Goal: Information Seeking & Learning: Learn about a topic

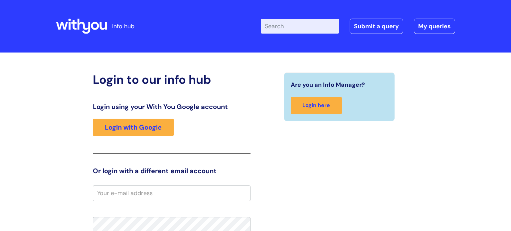
click at [303, 27] on input "Enter your search term here..." at bounding box center [300, 26] width 78 height 15
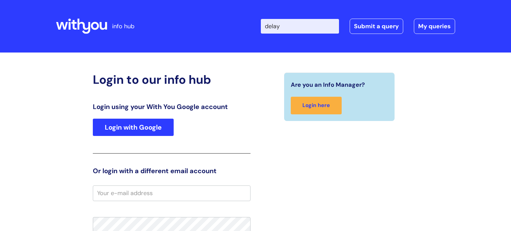
type input "delay"
click at [141, 131] on link "Login with Google" at bounding box center [133, 127] width 81 height 17
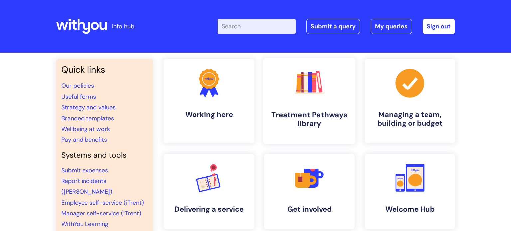
click at [300, 108] on link ".cls-1{fill:#f89b22;}.cls-1,.cls-2,.cls-3,.cls-4,.cls-5,.cls-6,.cls-7{stroke-wi…" at bounding box center [310, 102] width 92 height 86
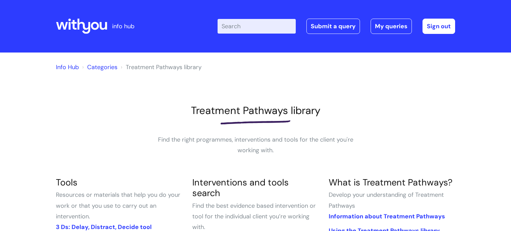
click at [242, 28] on input "Enter your search term here..." at bounding box center [257, 26] width 78 height 15
type input "delay"
click button "Search" at bounding box center [0, 0] width 0 height 0
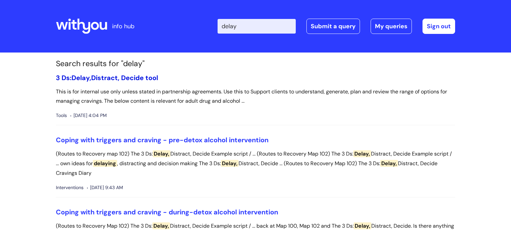
click at [117, 79] on link "3 Ds: Delay, Distract, Decide tool" at bounding box center [107, 78] width 102 height 9
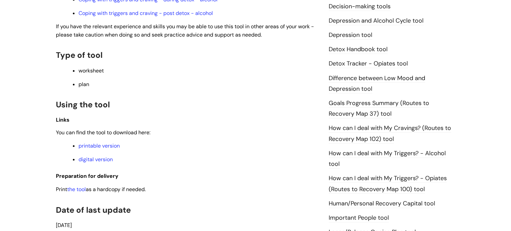
scroll to position [370, 0]
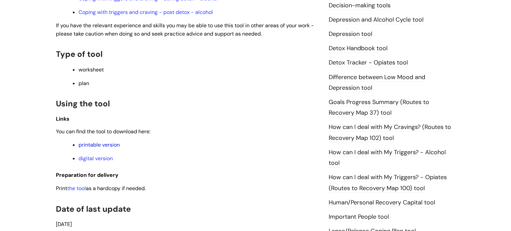
click at [104, 148] on link "printable version" at bounding box center [99, 144] width 41 height 7
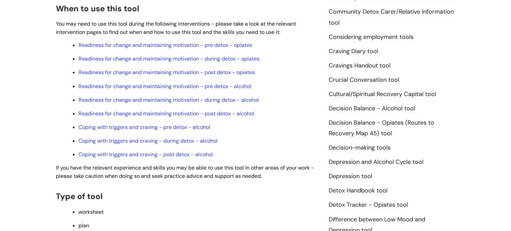
scroll to position [220, 0]
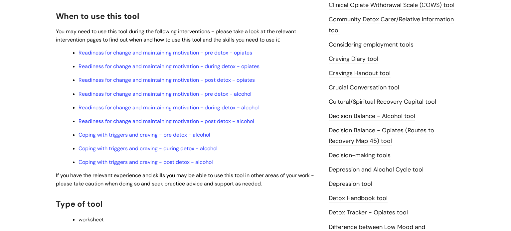
click at [367, 58] on link "Craving Diary tool" at bounding box center [354, 59] width 50 height 9
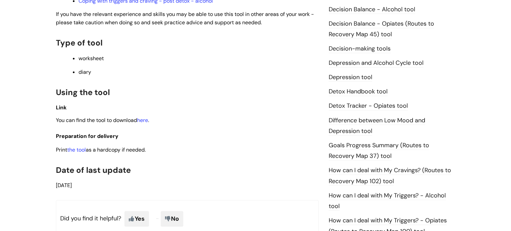
scroll to position [332, 0]
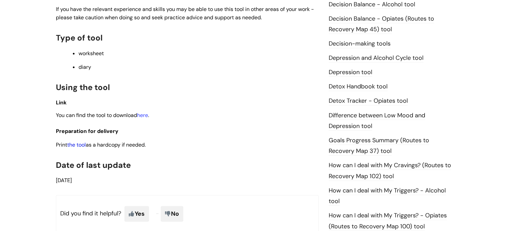
click at [79, 148] on link "the tool" at bounding box center [76, 144] width 19 height 7
